Goal: Transaction & Acquisition: Download file/media

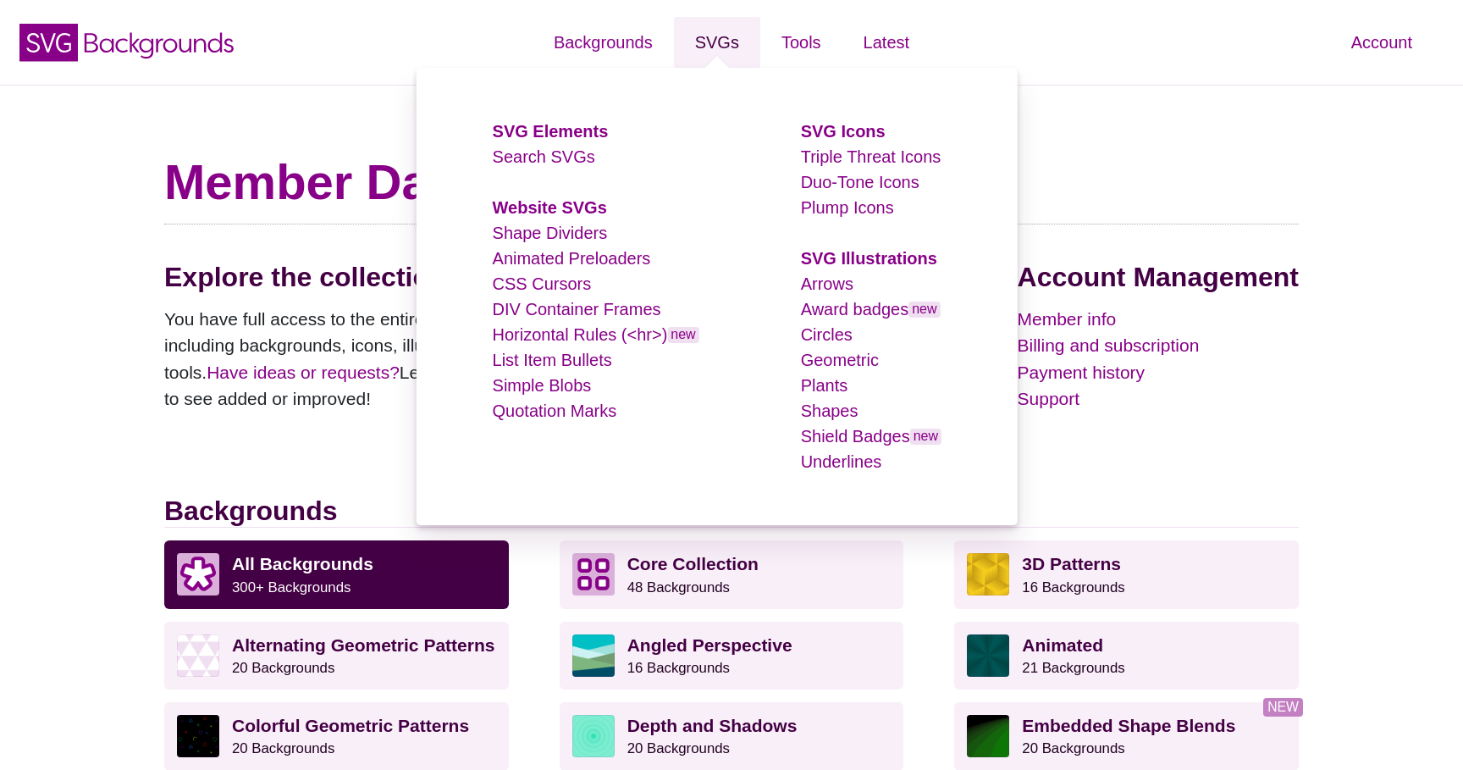
click at [727, 36] on link "SVGs" at bounding box center [717, 42] width 86 height 51
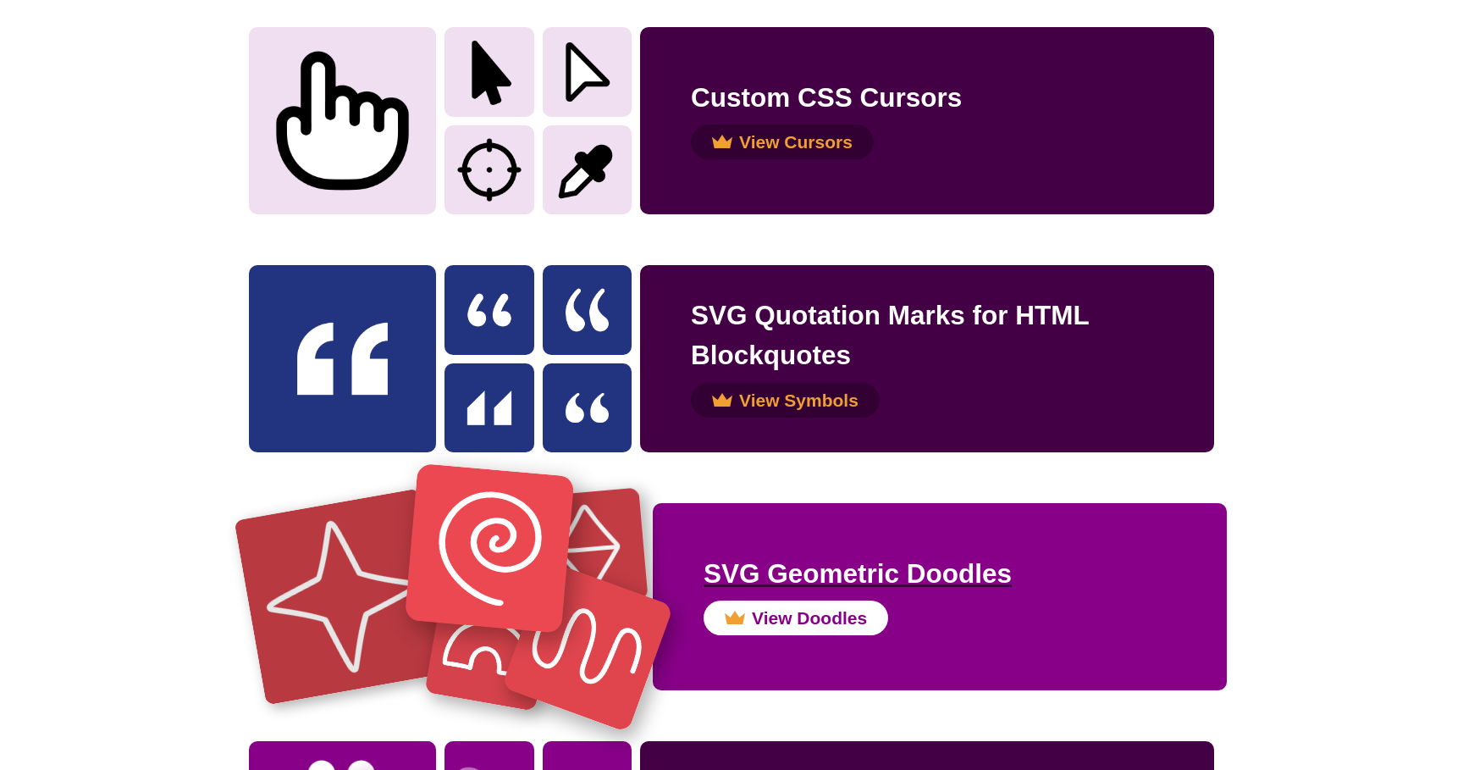
scroll to position [2426, 0]
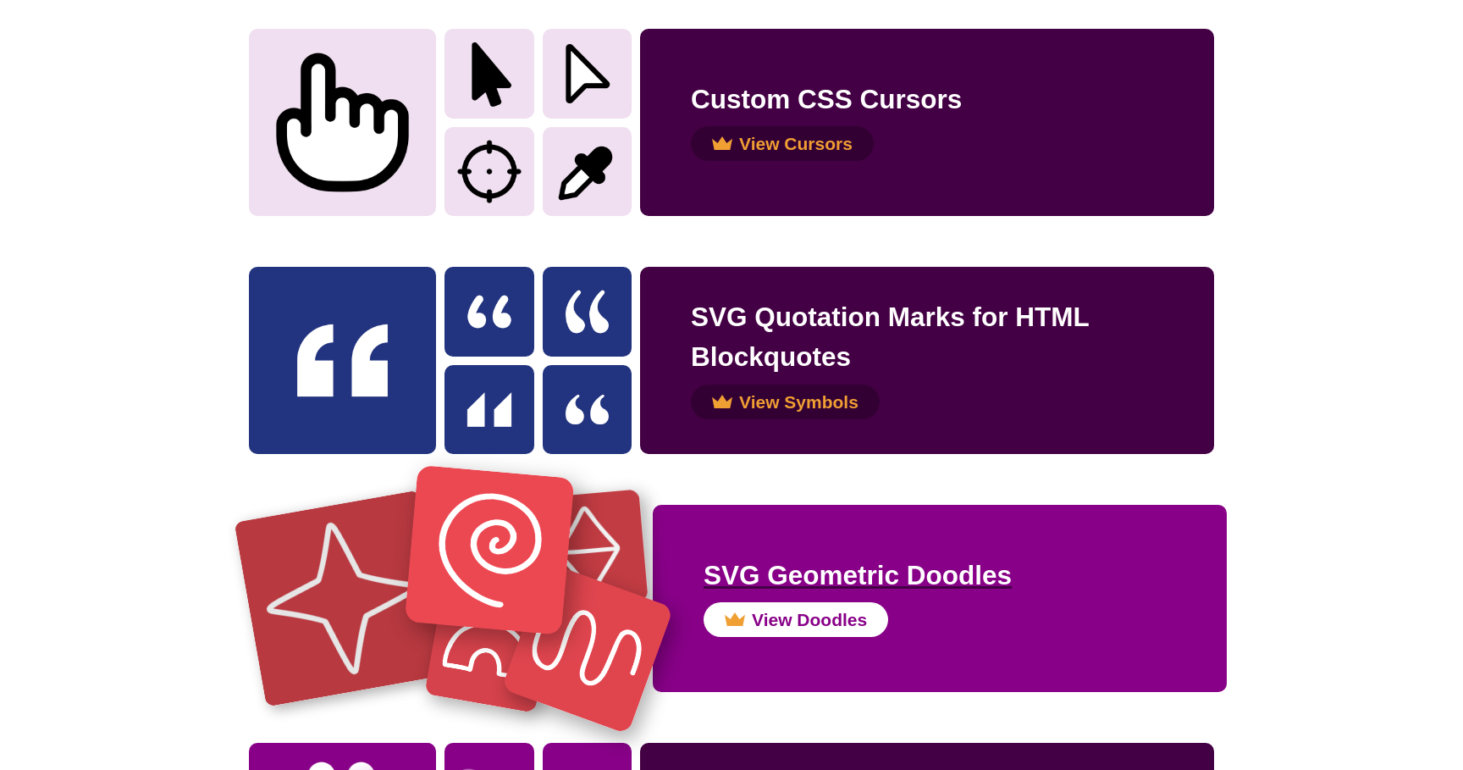
click at [847, 550] on div "SVG Geometric Doodles View Doodles" at bounding box center [940, 598] width 574 height 187
click at [847, 575] on h2 "SVG Geometric Doodles" at bounding box center [940, 575] width 472 height 40
click at [784, 606] on button "View Doodles" at bounding box center [796, 620] width 185 height 36
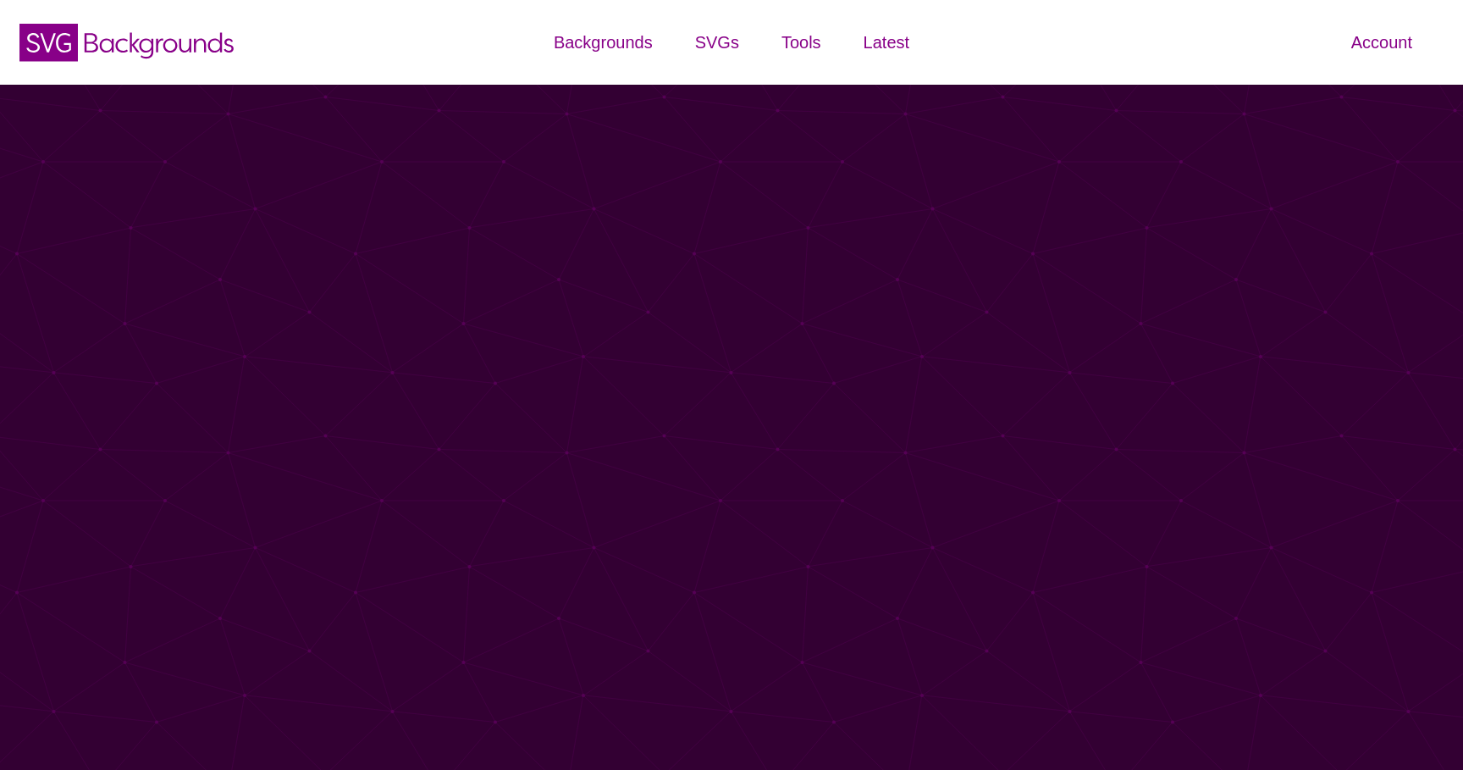
click at [902, 538] on body "SVG Backgrounds Logo Backgrounds Categories Abstract Patterns Geometric Gradien…" at bounding box center [731, 269] width 1463 height 538
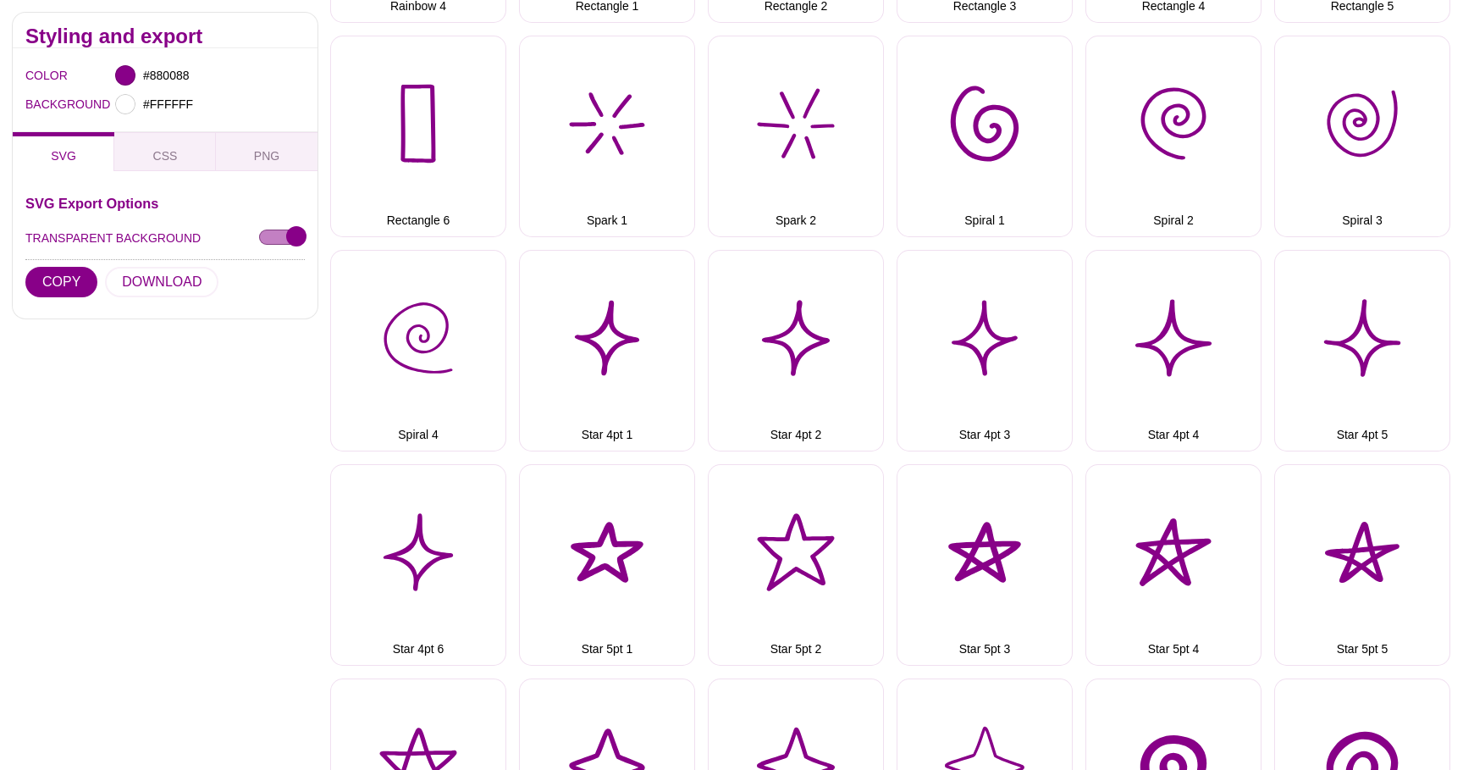
scroll to position [2830, 0]
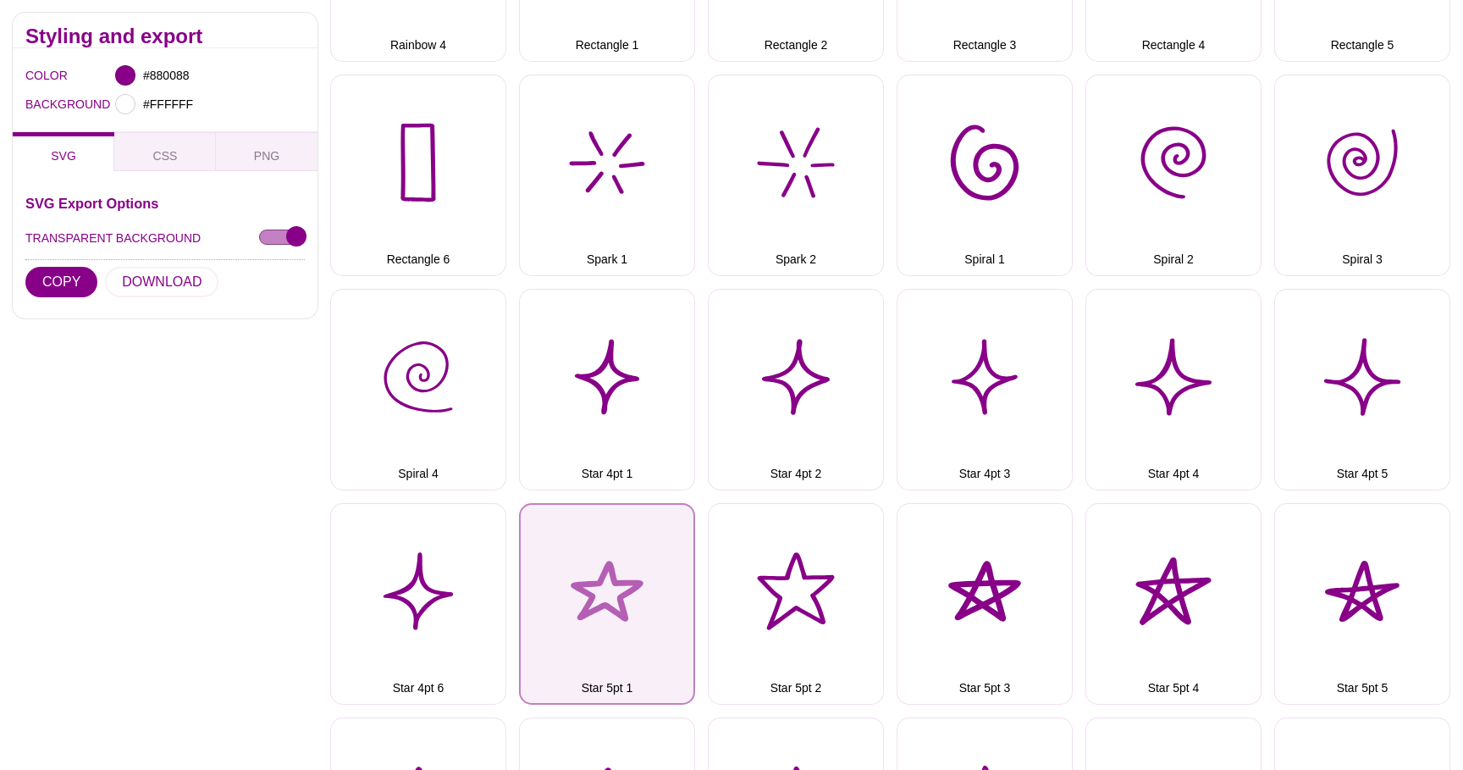
click at [626, 583] on button "Star 5pt 1" at bounding box center [607, 603] width 176 height 201
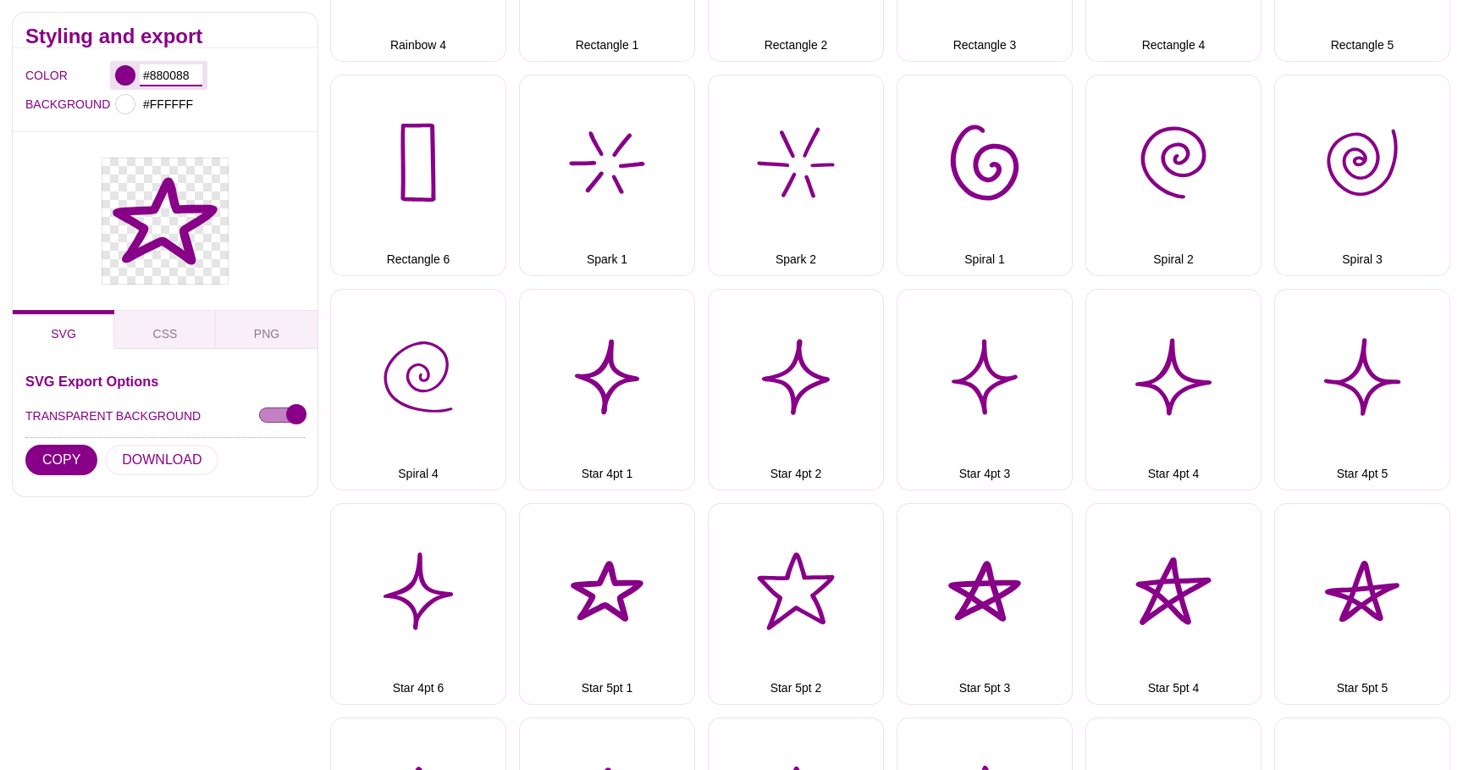
click at [177, 72] on input "#880088" at bounding box center [171, 75] width 63 height 22
paste input "EFAD2A"
type input "#EFAD2A"
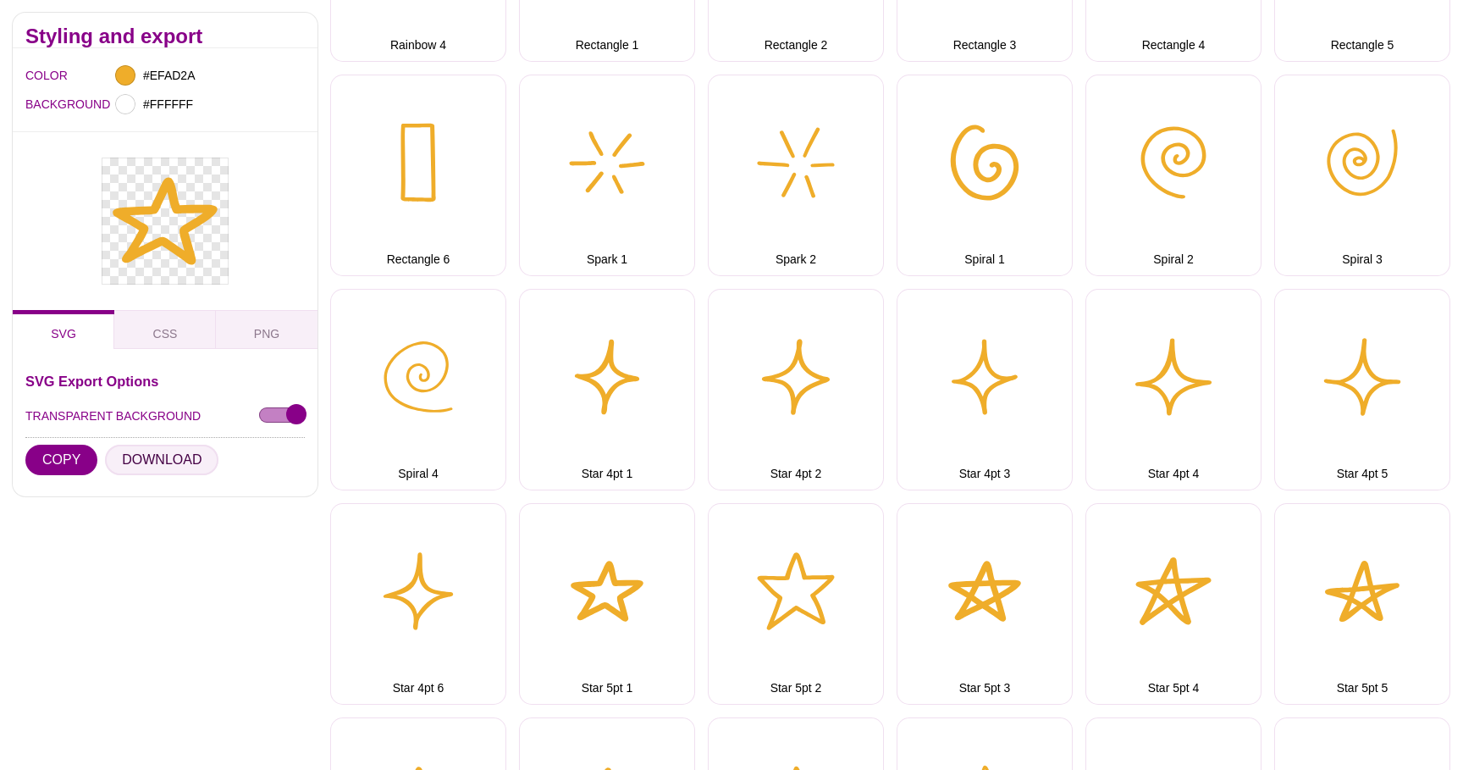
click at [171, 459] on button "DOWNLOAD" at bounding box center [161, 459] width 113 height 30
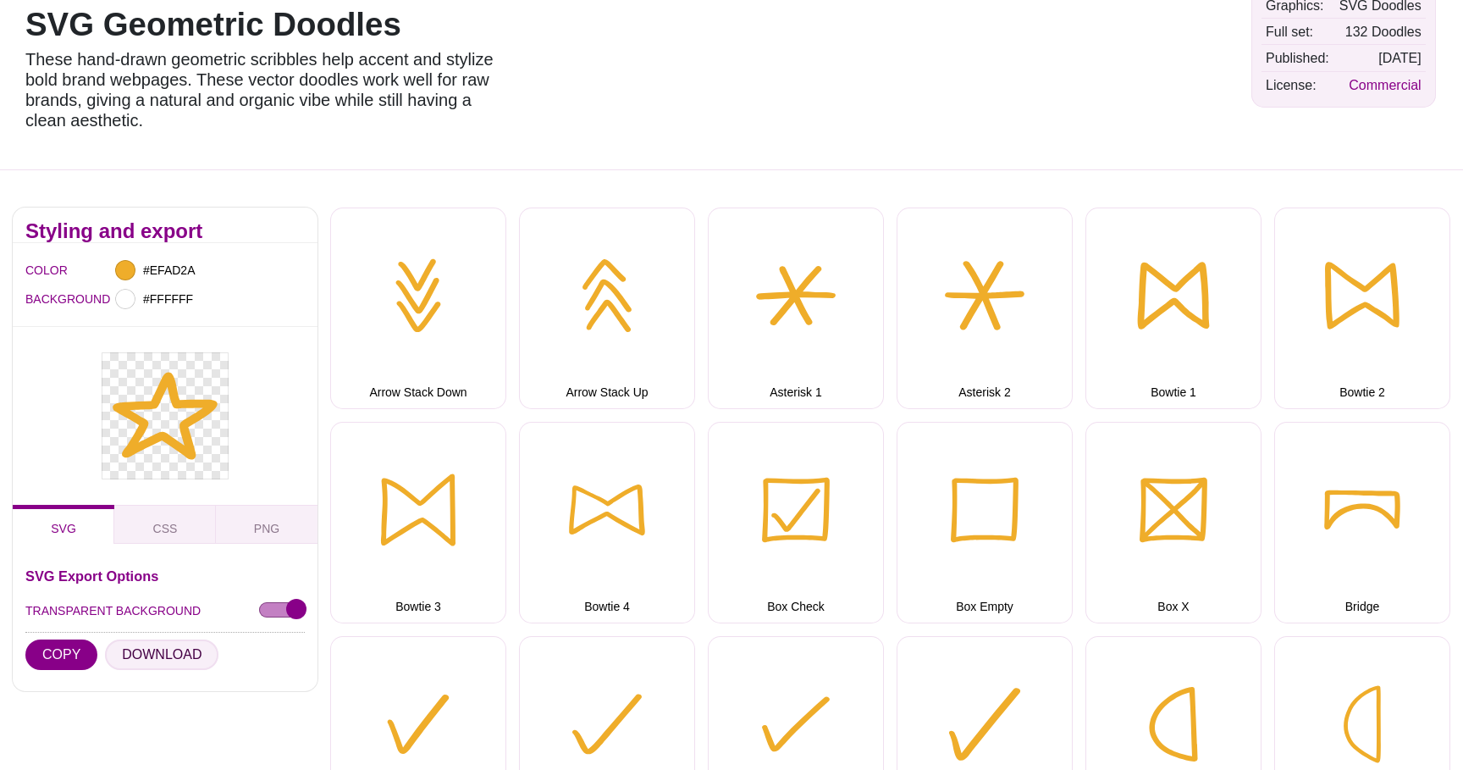
scroll to position [0, 0]
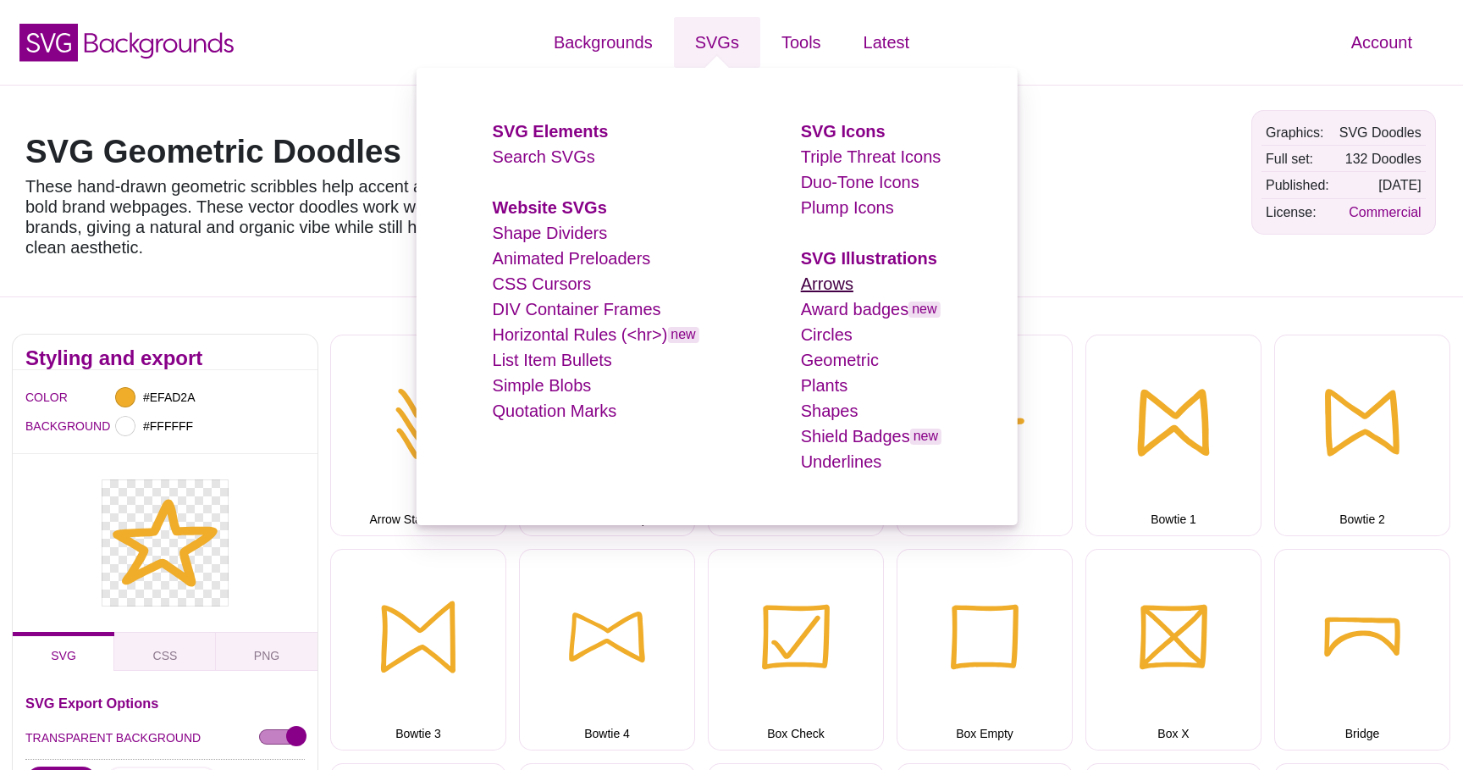
click at [824, 284] on link "Arrows" at bounding box center [827, 283] width 52 height 19
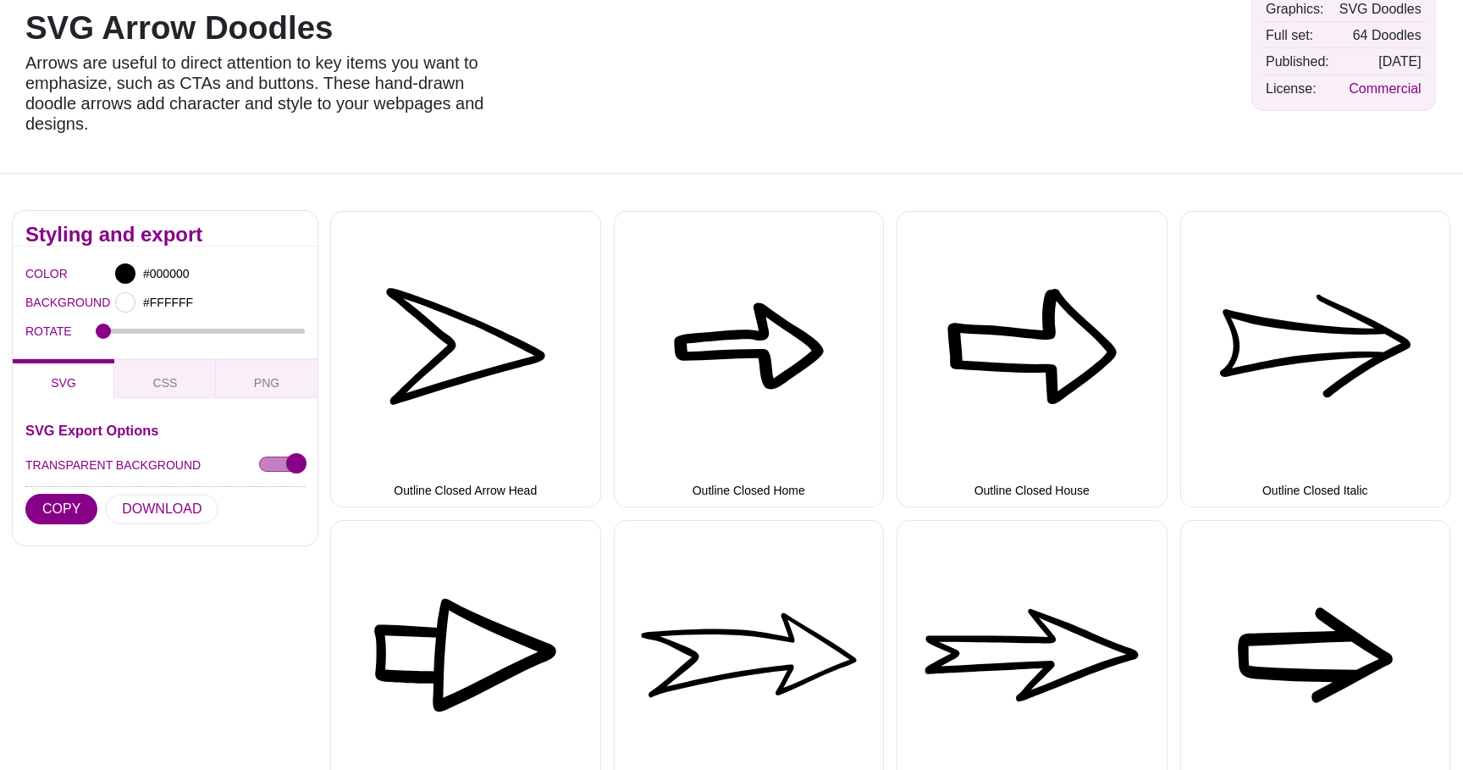
scroll to position [104, 0]
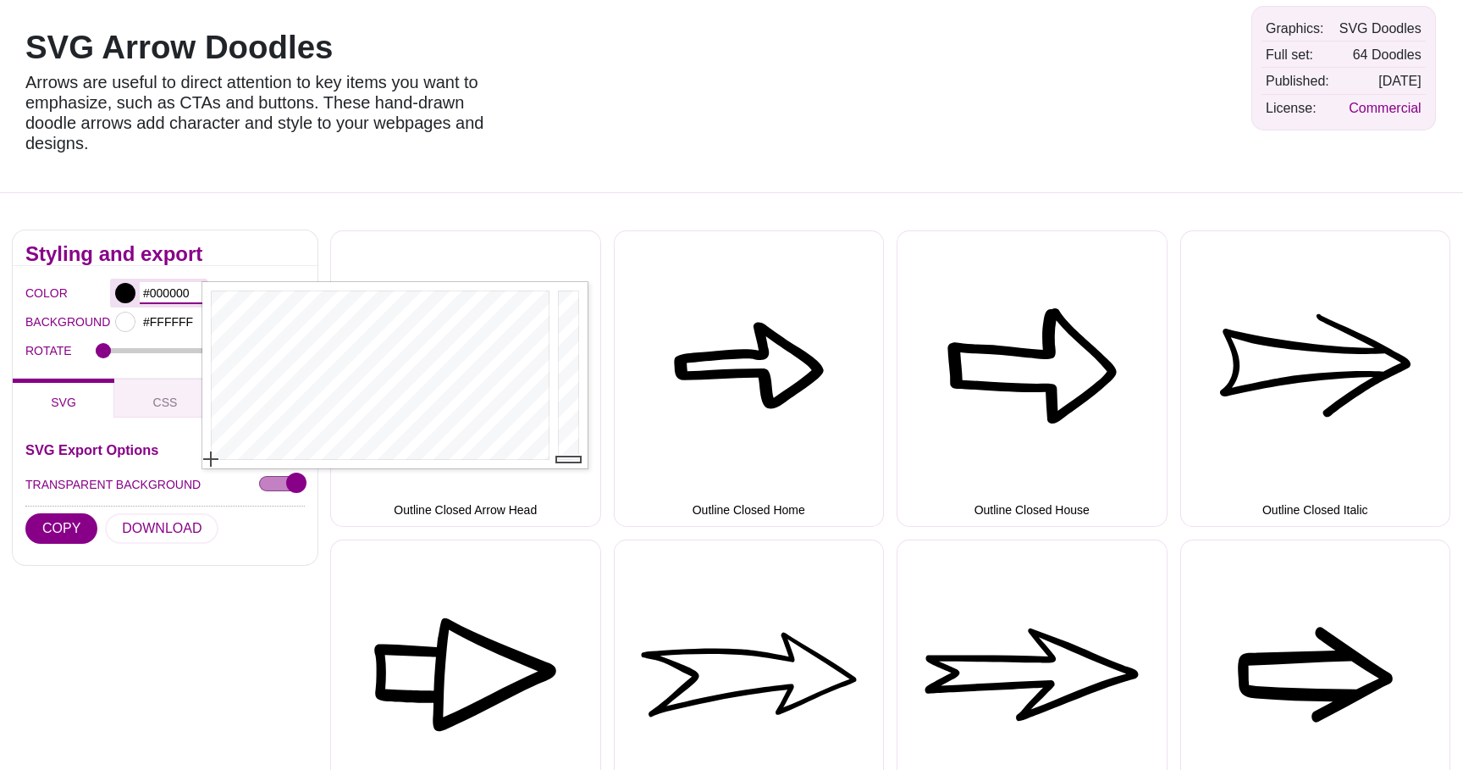
click at [167, 294] on input "#000000" at bounding box center [171, 293] width 63 height 22
paste input "EFAD2A"
type input "#EFAD2A"
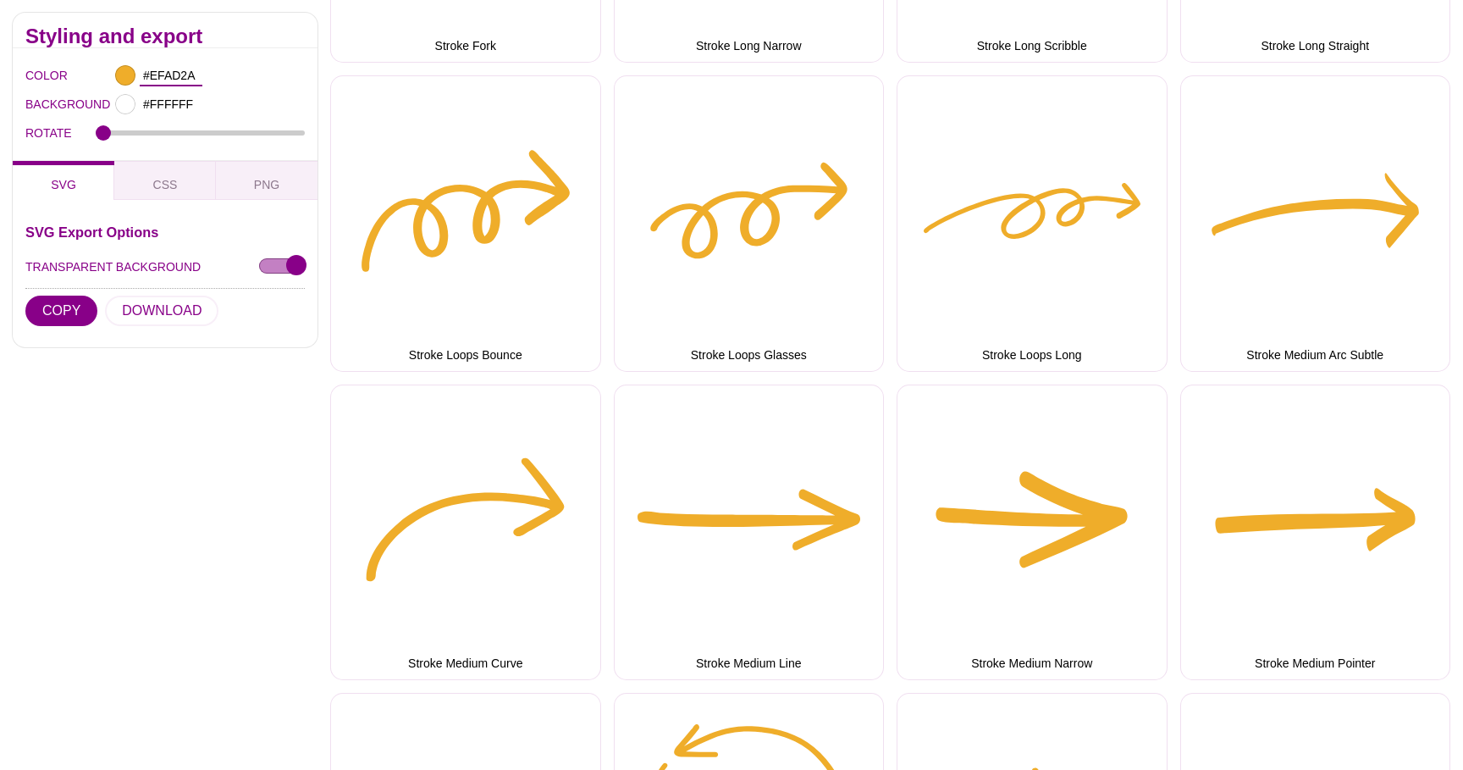
scroll to position [3340, 0]
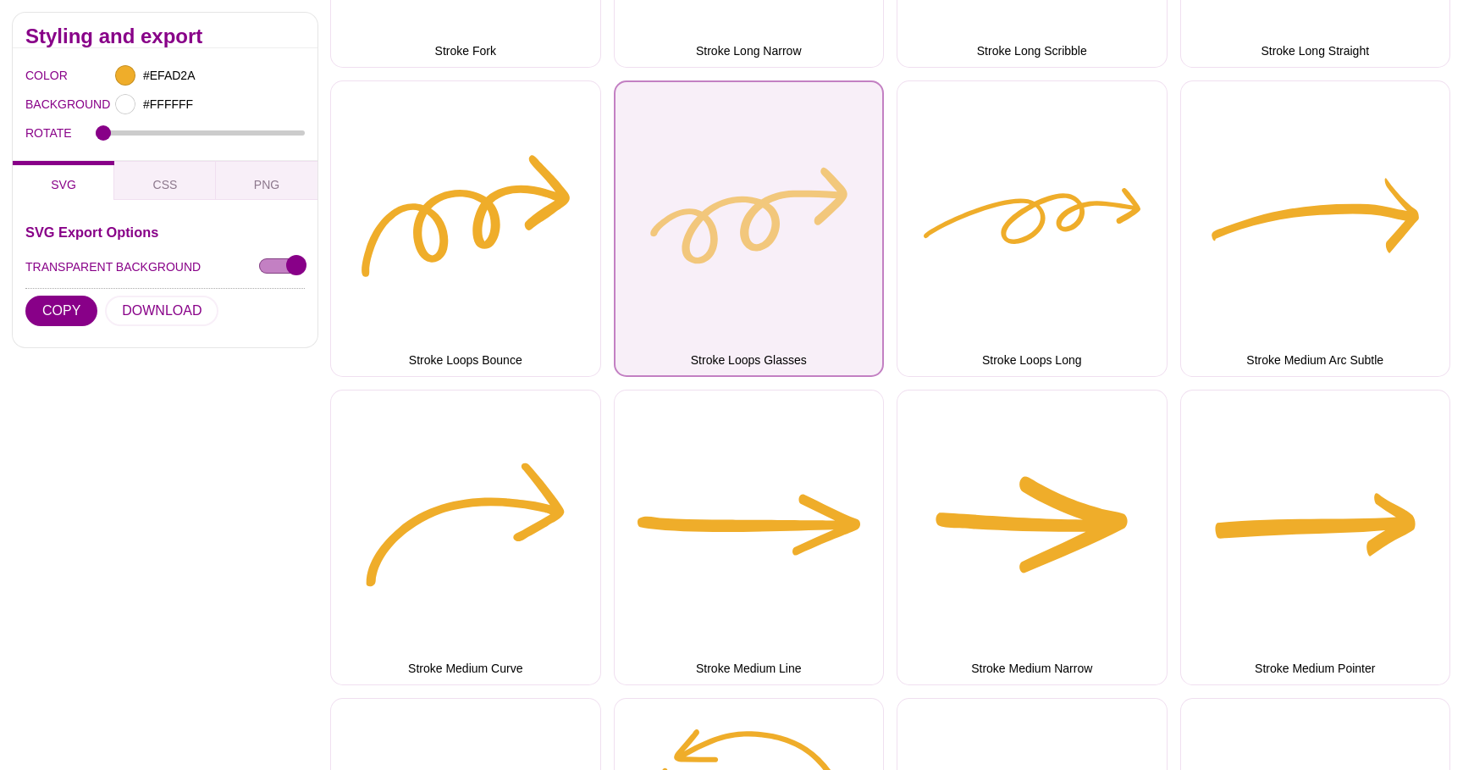
click at [698, 295] on button "Stroke Loops Glasses" at bounding box center [749, 228] width 271 height 296
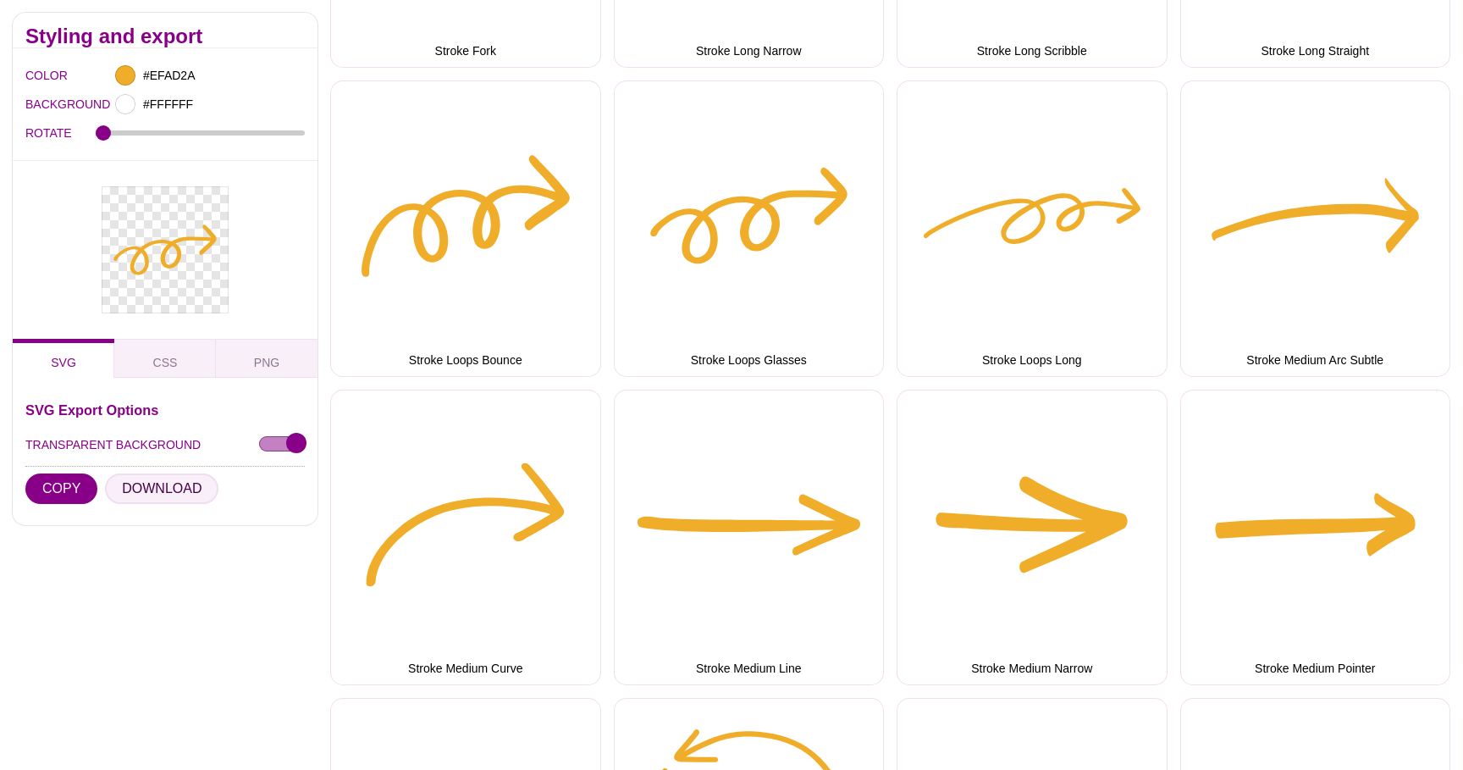
click at [169, 489] on button "DOWNLOAD" at bounding box center [161, 488] width 113 height 30
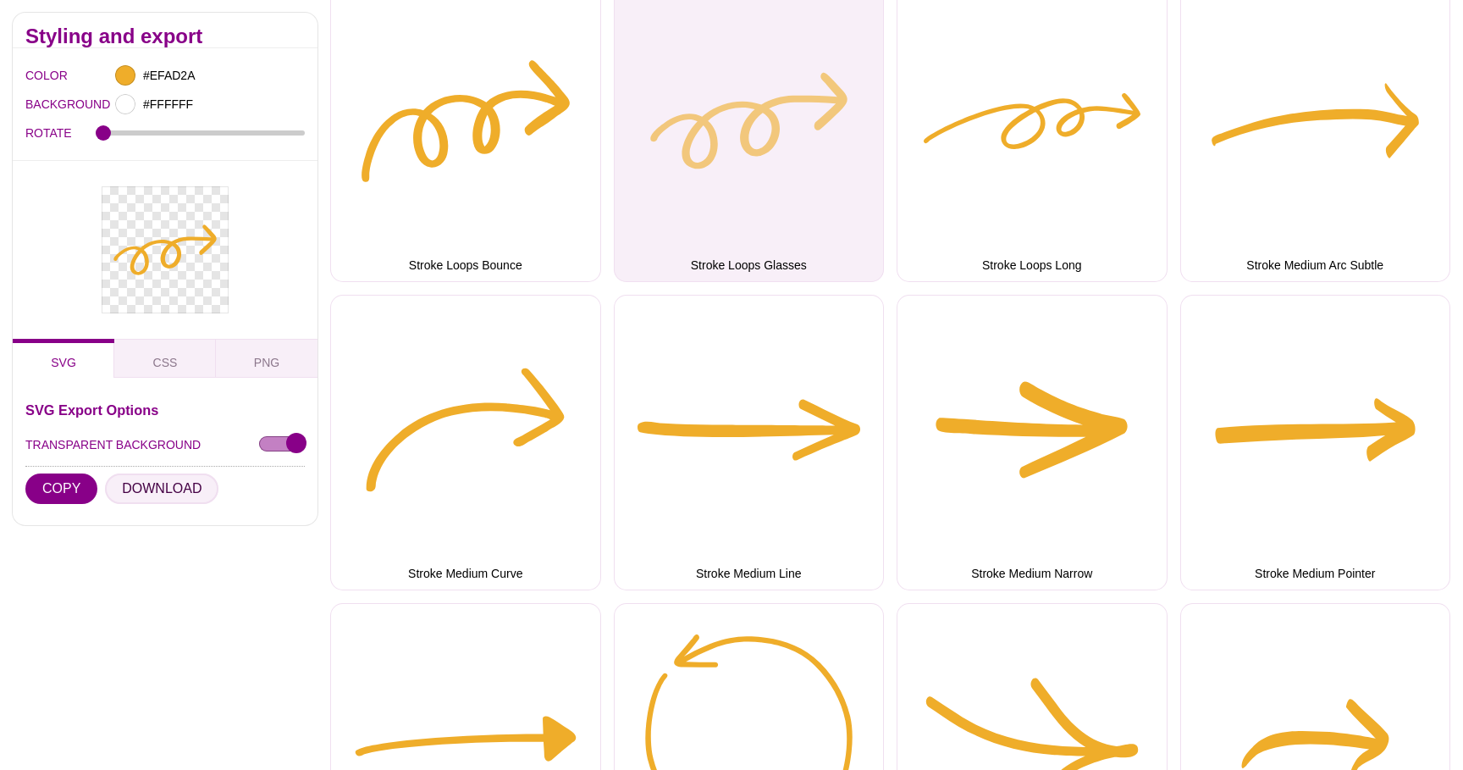
scroll to position [3439, 0]
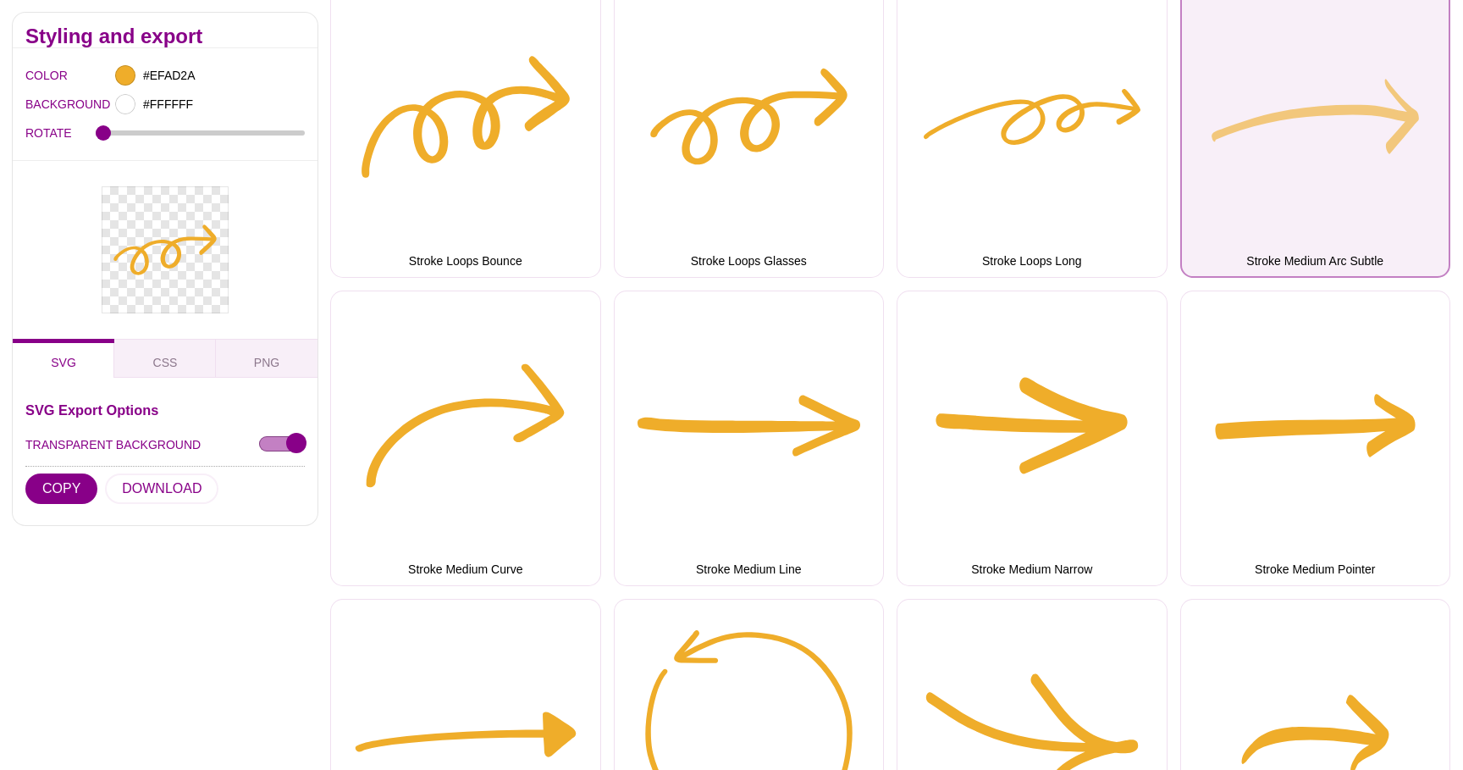
click at [1254, 201] on button "Stroke Medium Arc Subtle" at bounding box center [1315, 129] width 271 height 296
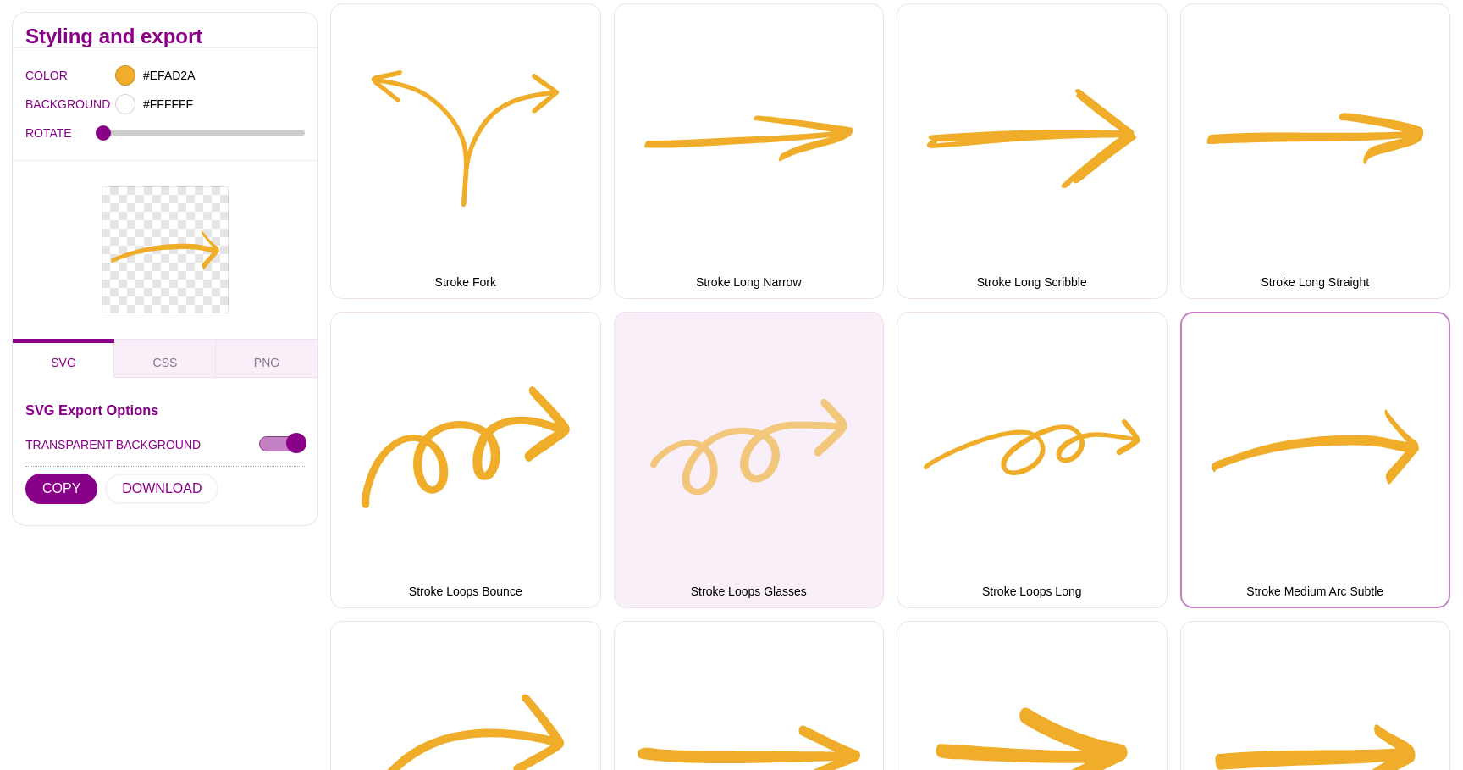
scroll to position [3103, 0]
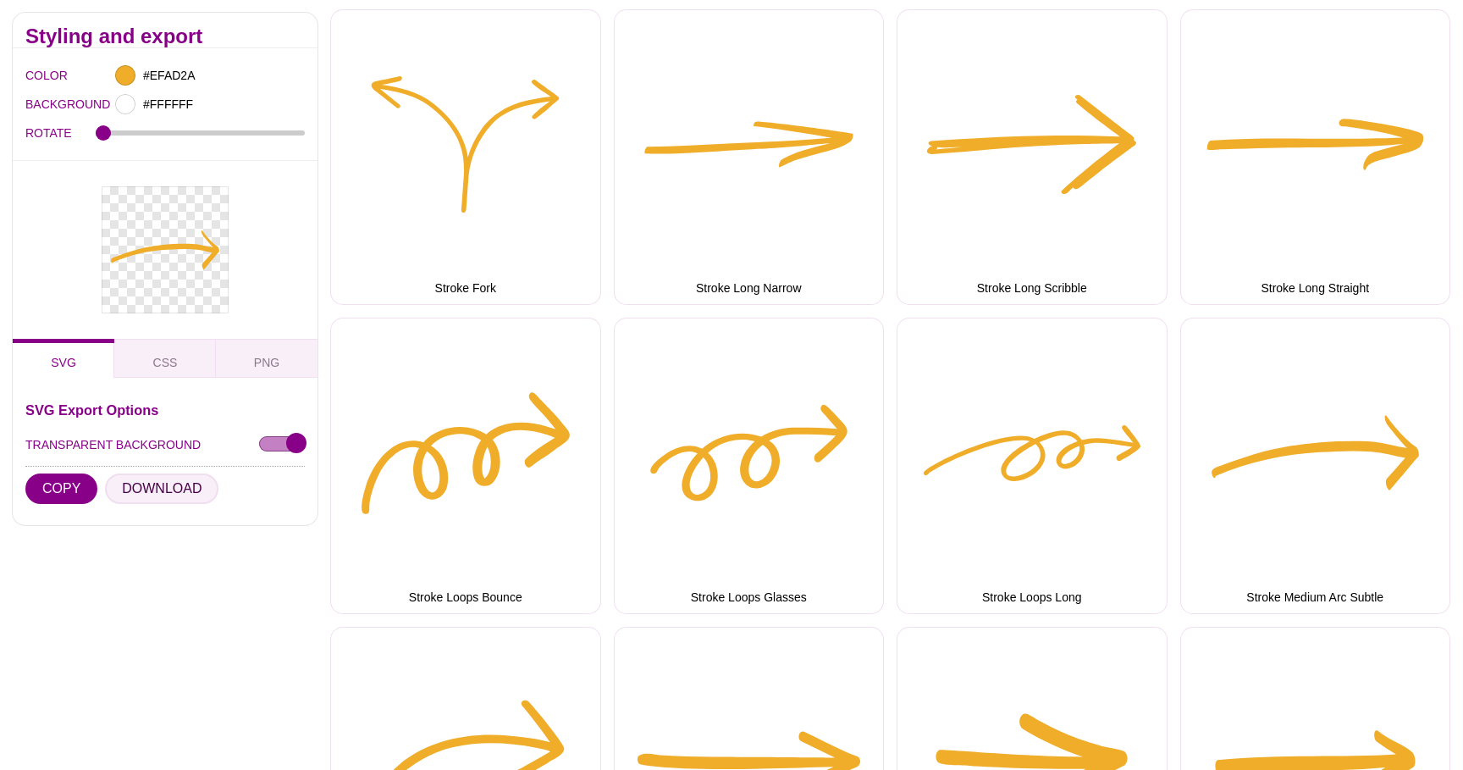
click at [159, 488] on button "DOWNLOAD" at bounding box center [161, 488] width 113 height 30
